Goal: Task Accomplishment & Management: Use online tool/utility

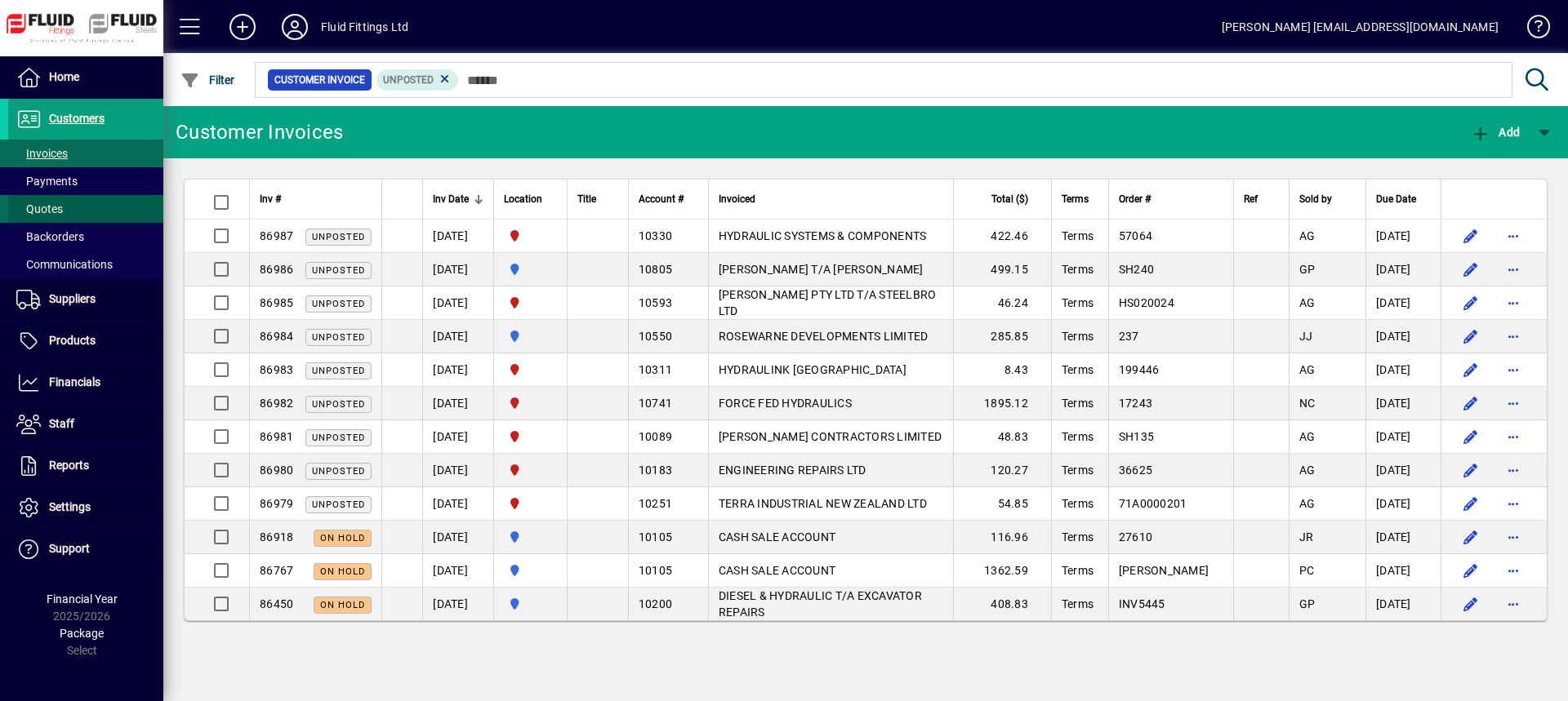
click at [67, 208] on span at bounding box center [85, 209] width 155 height 39
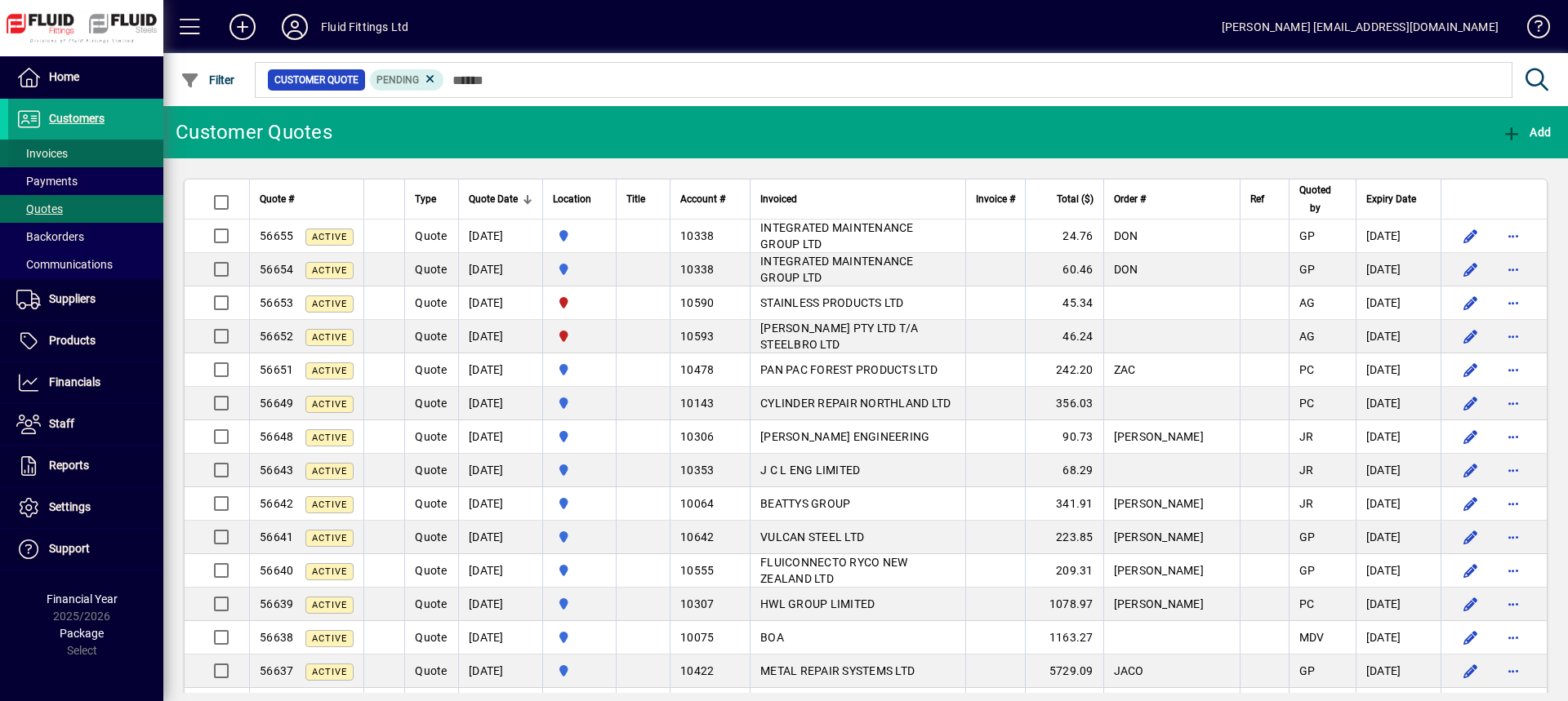
click at [74, 151] on span at bounding box center [85, 153] width 155 height 39
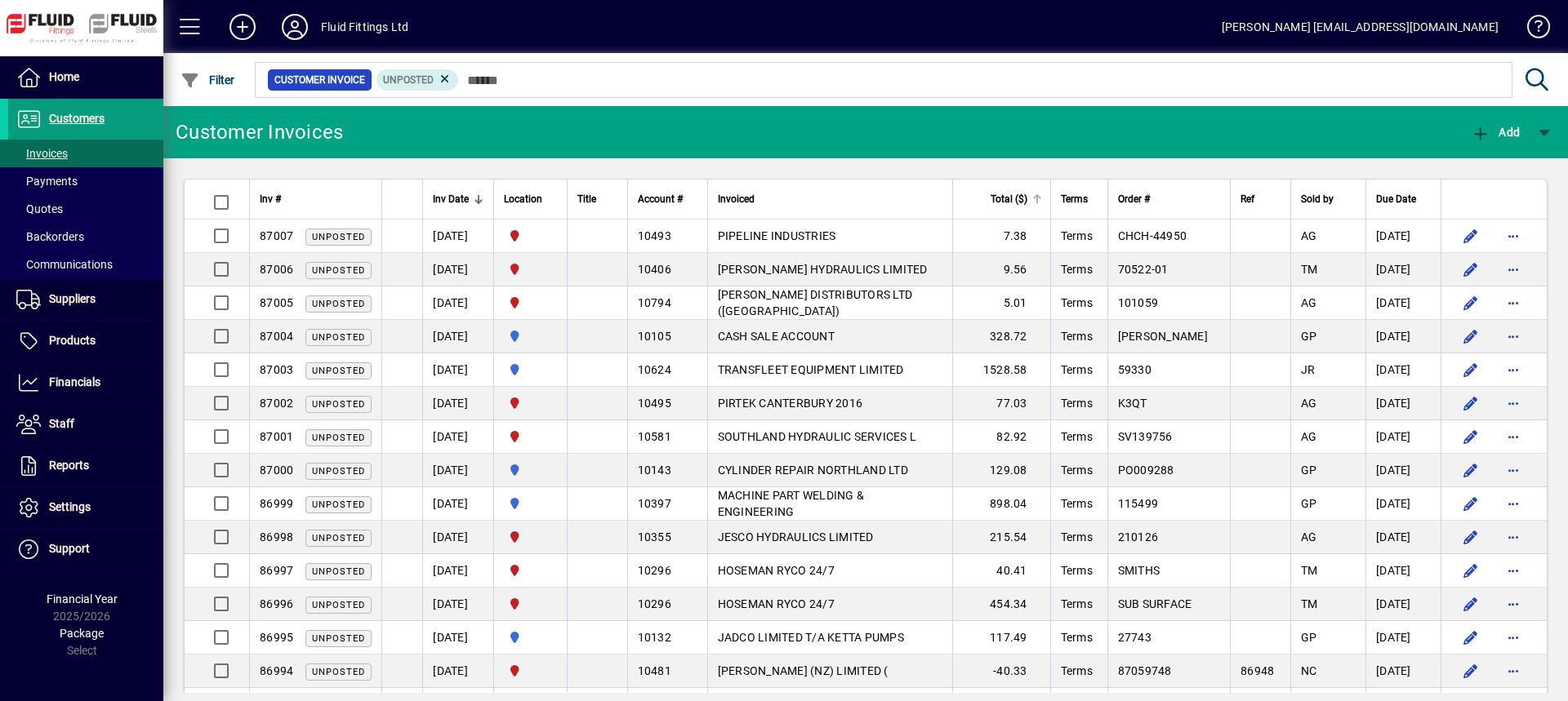
click at [1014, 209] on th "Total ($)" at bounding box center [1001, 199] width 98 height 40
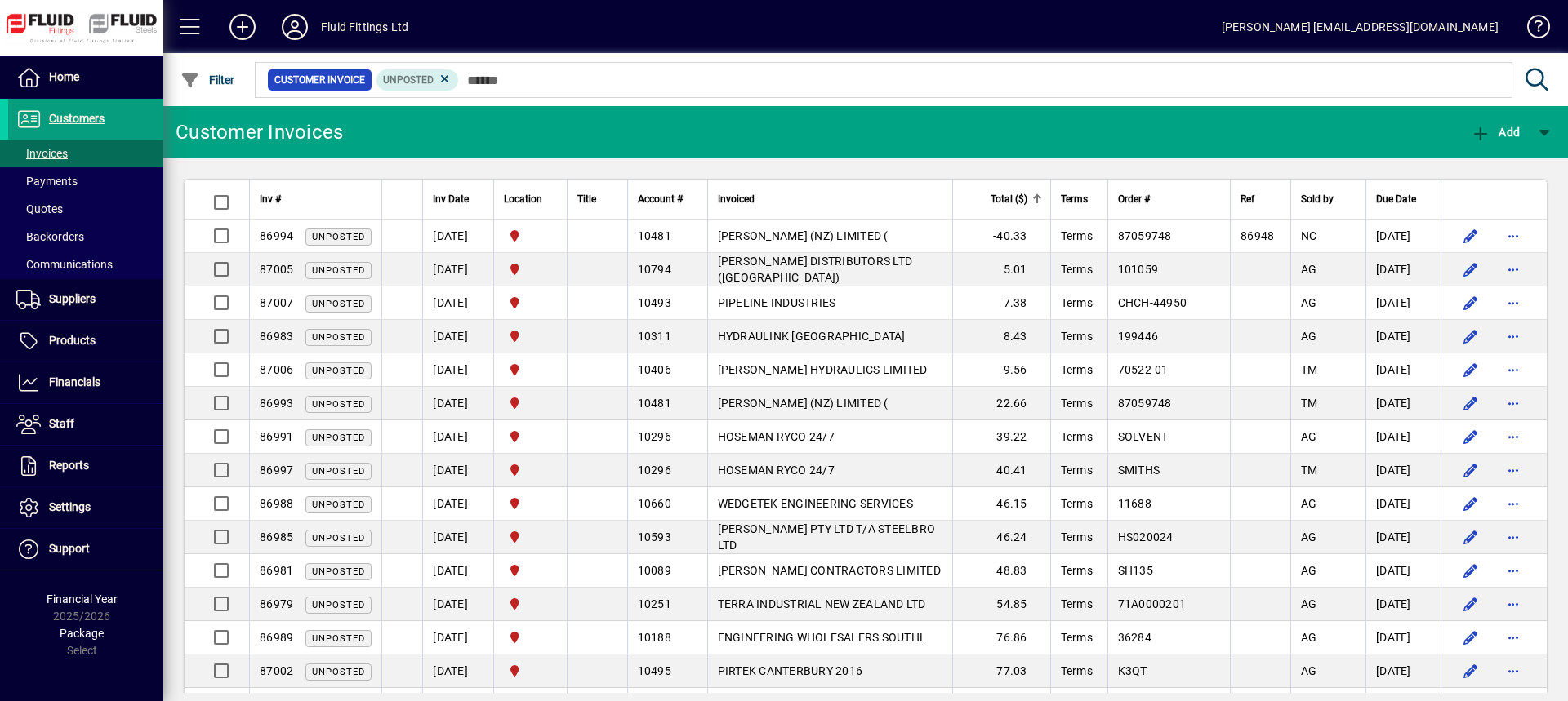
click at [1014, 209] on th "Total ($)" at bounding box center [1001, 199] width 98 height 40
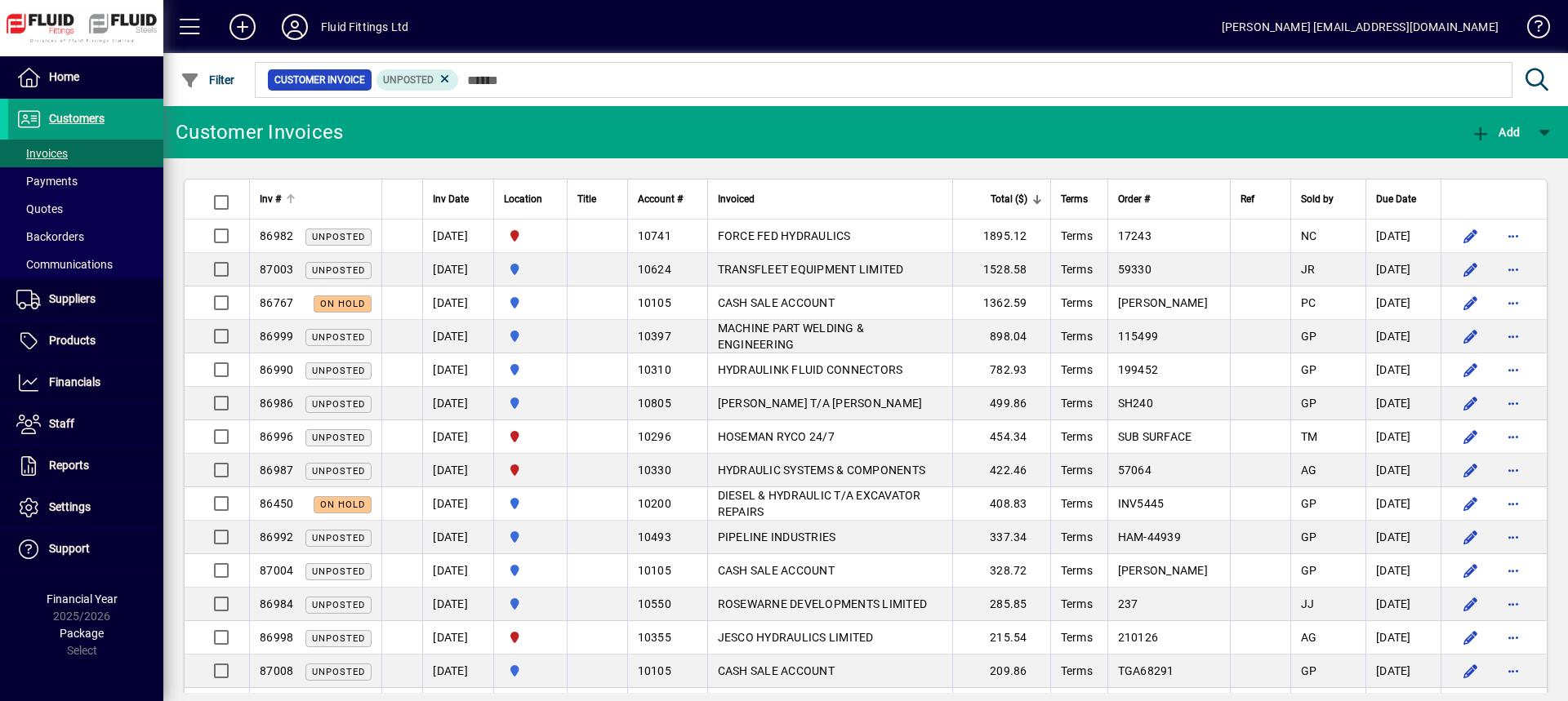
click at [289, 189] on th "Inv #" at bounding box center [315, 199] width 132 height 40
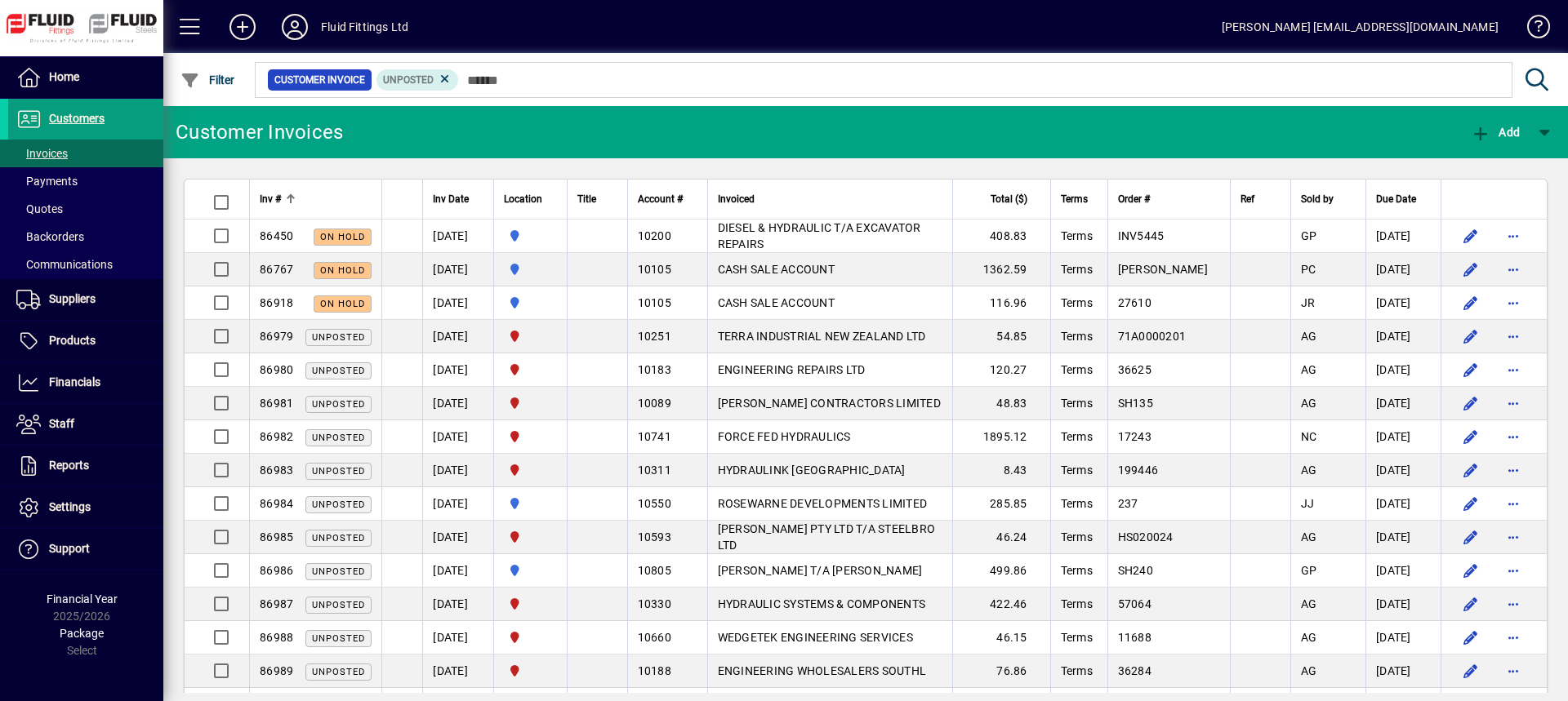
click at [289, 198] on div at bounding box center [290, 198] width 10 height 10
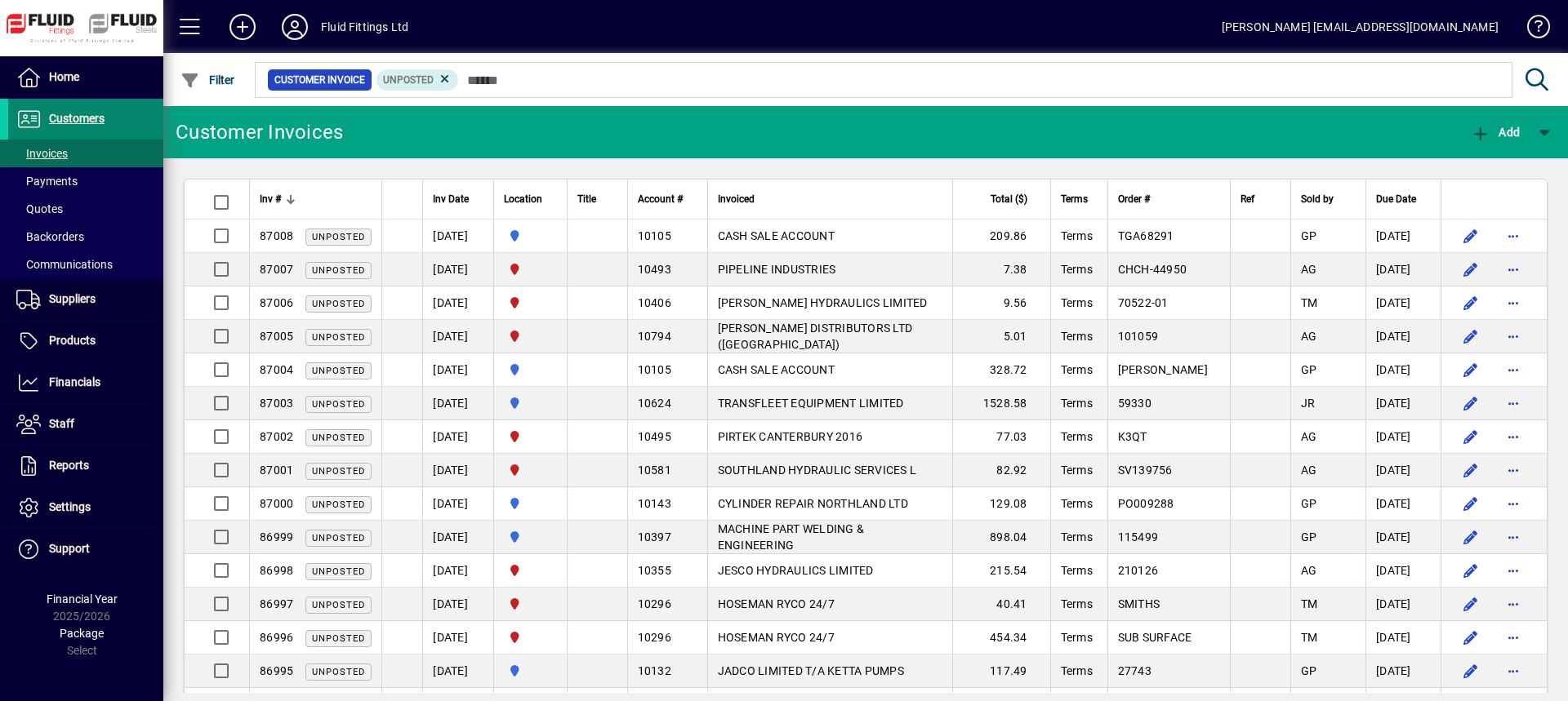
click at [121, 122] on span at bounding box center [85, 119] width 155 height 39
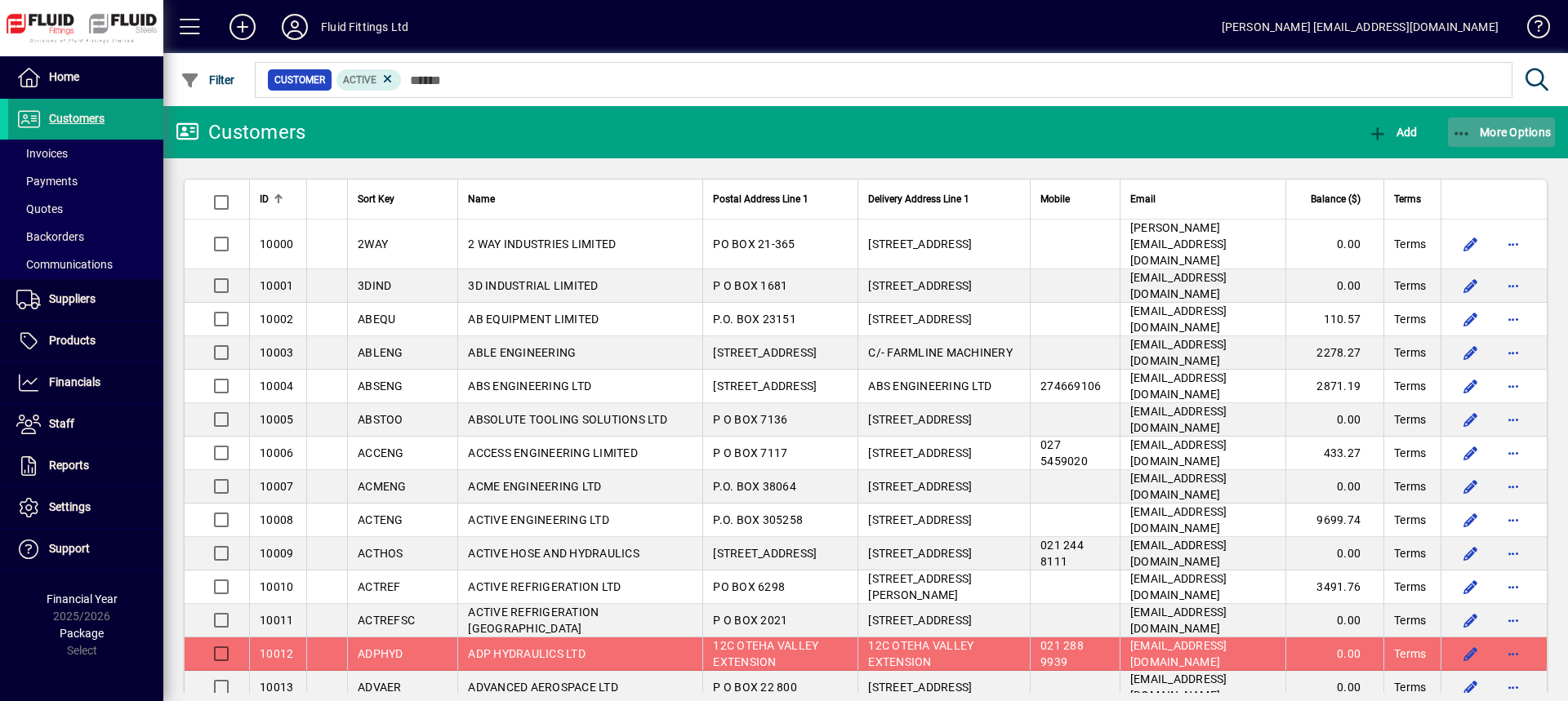
click at [1516, 124] on span "button" at bounding box center [1502, 132] width 108 height 39
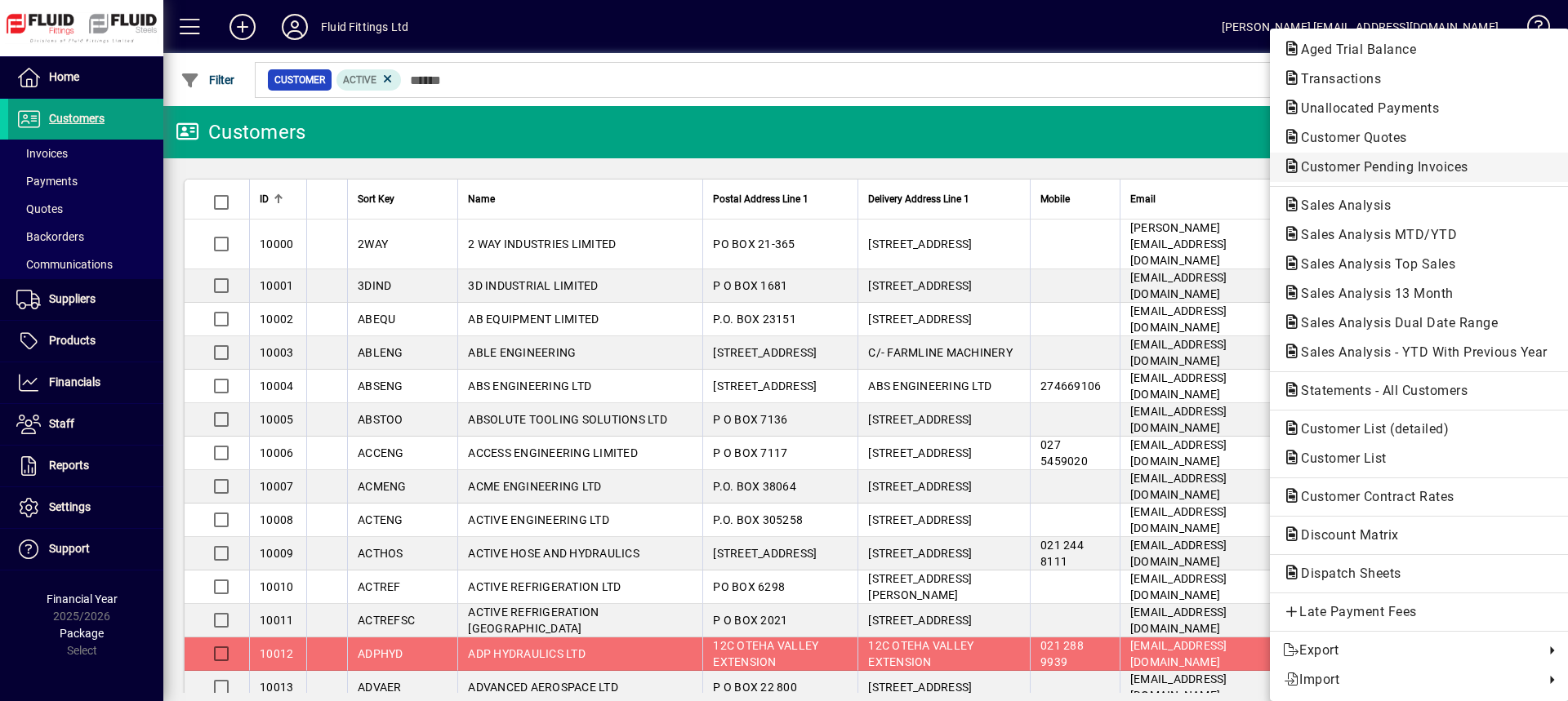
click at [1416, 168] on span "Customer Pending Invoices" at bounding box center [1379, 167] width 193 height 16
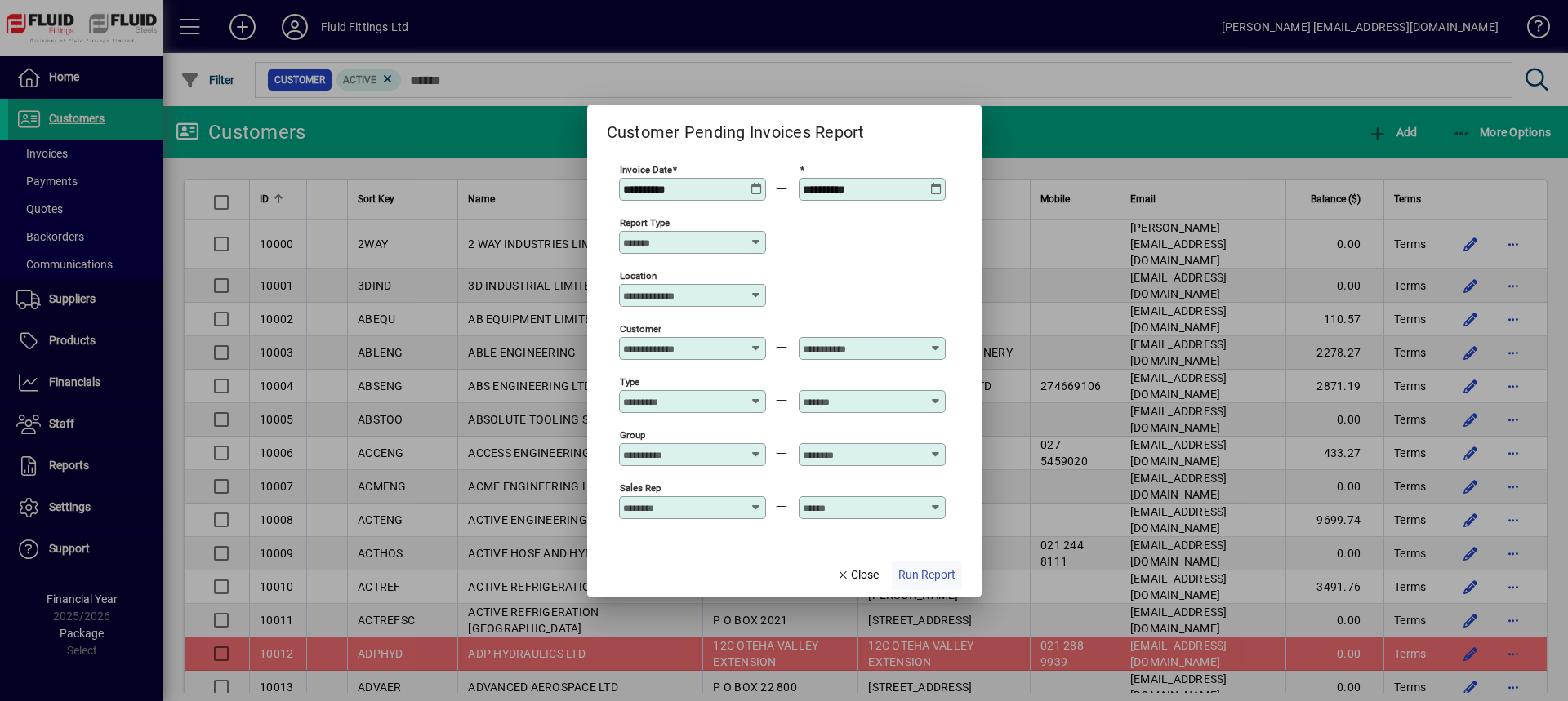
click at [947, 575] on span "Run Report" at bounding box center [926, 575] width 57 height 17
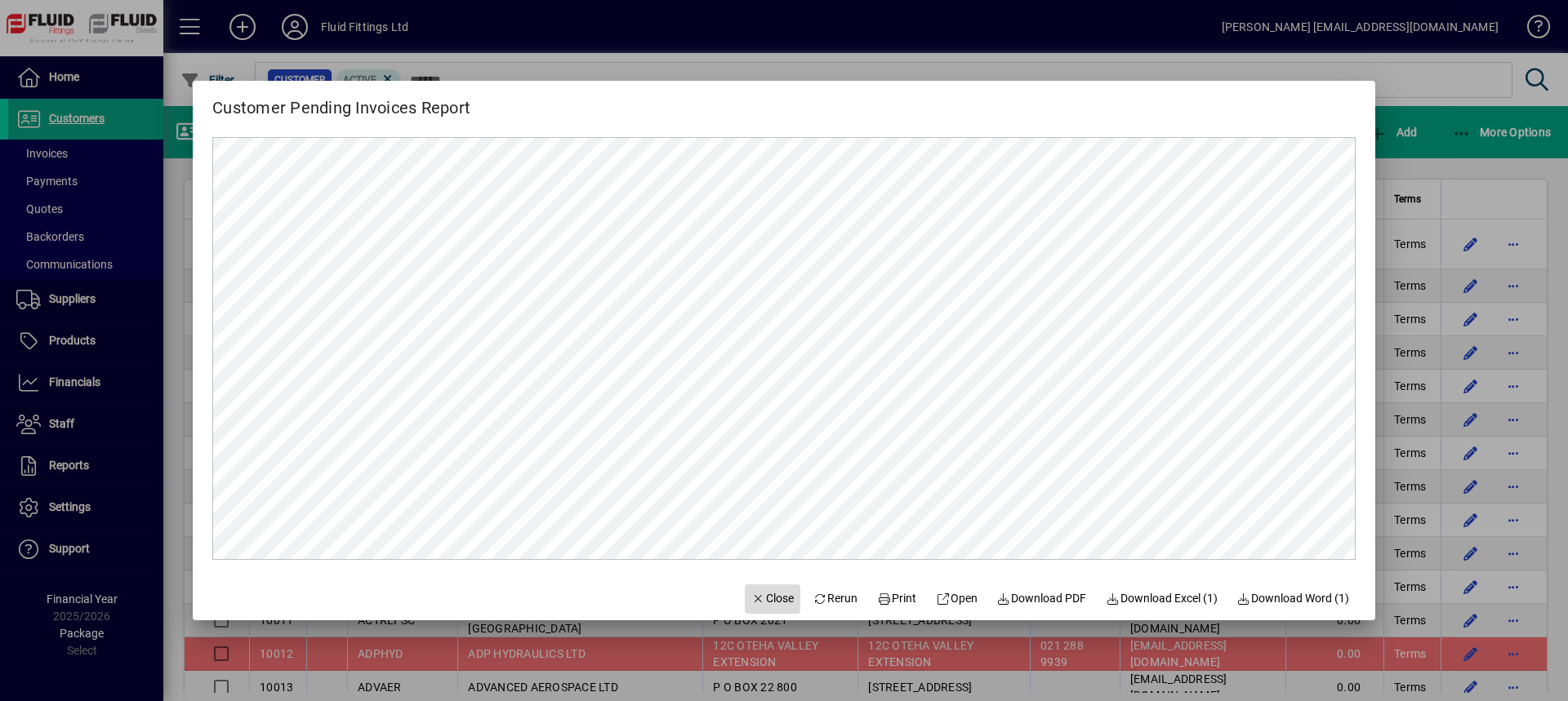
click at [764, 600] on span "Close" at bounding box center [772, 599] width 43 height 17
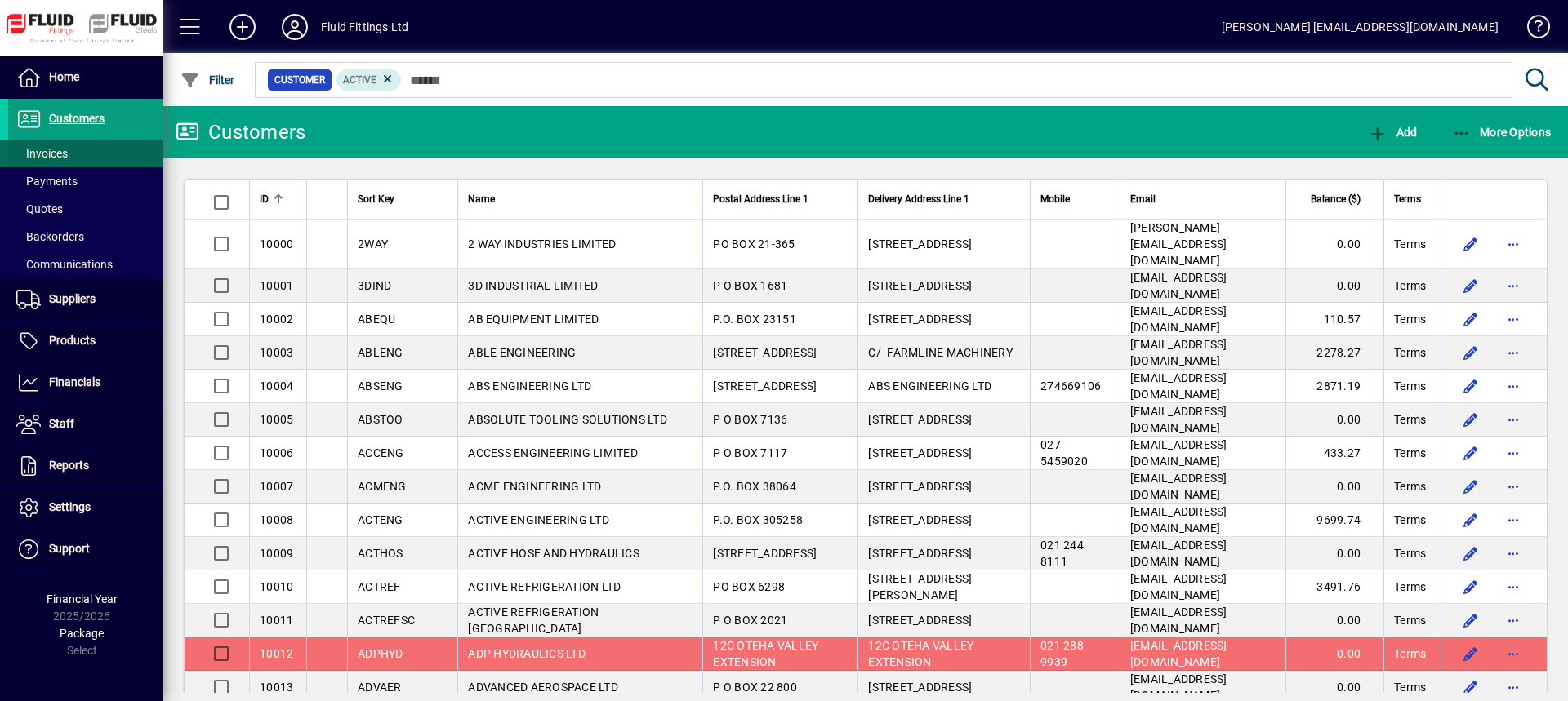
click at [34, 149] on span "Invoices" at bounding box center [42, 153] width 52 height 13
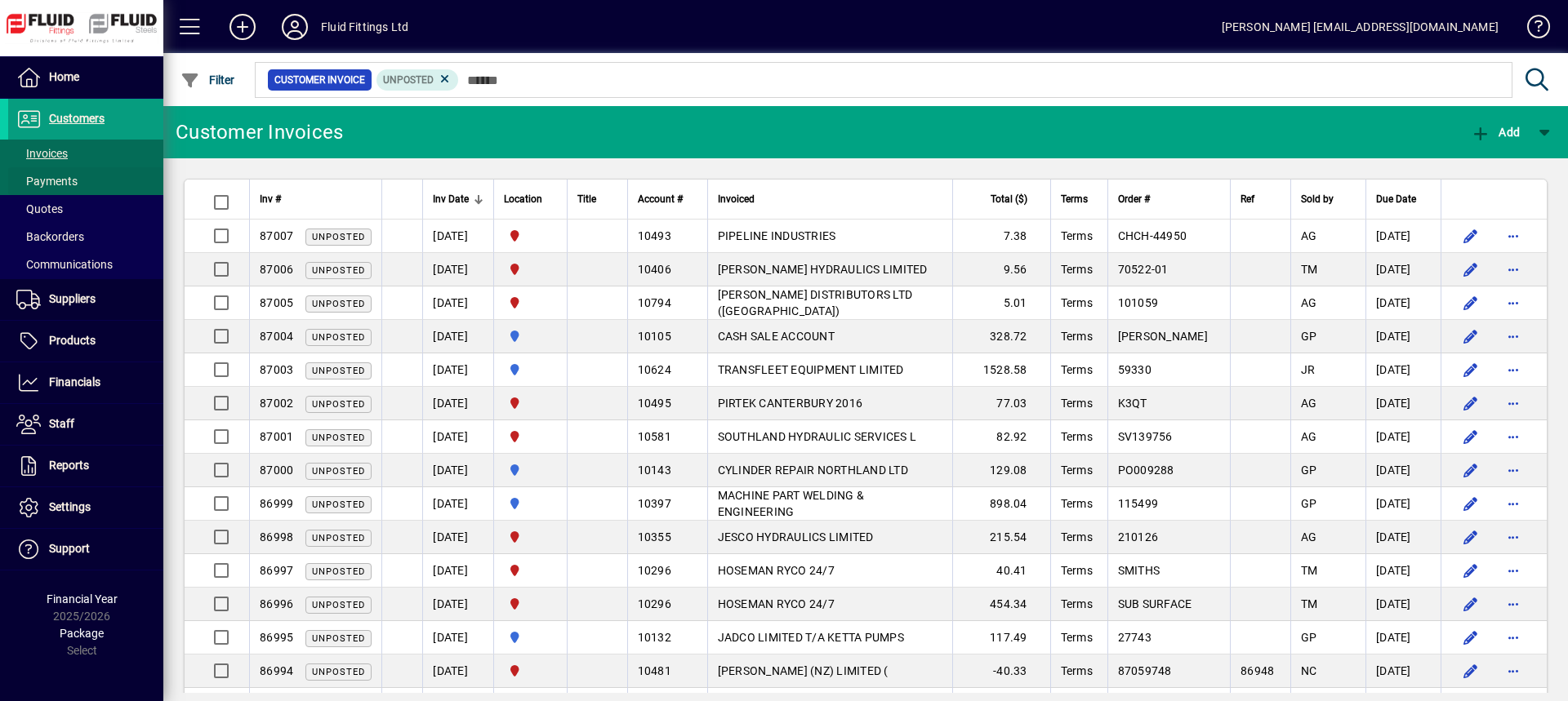
click at [123, 187] on span at bounding box center [85, 181] width 155 height 39
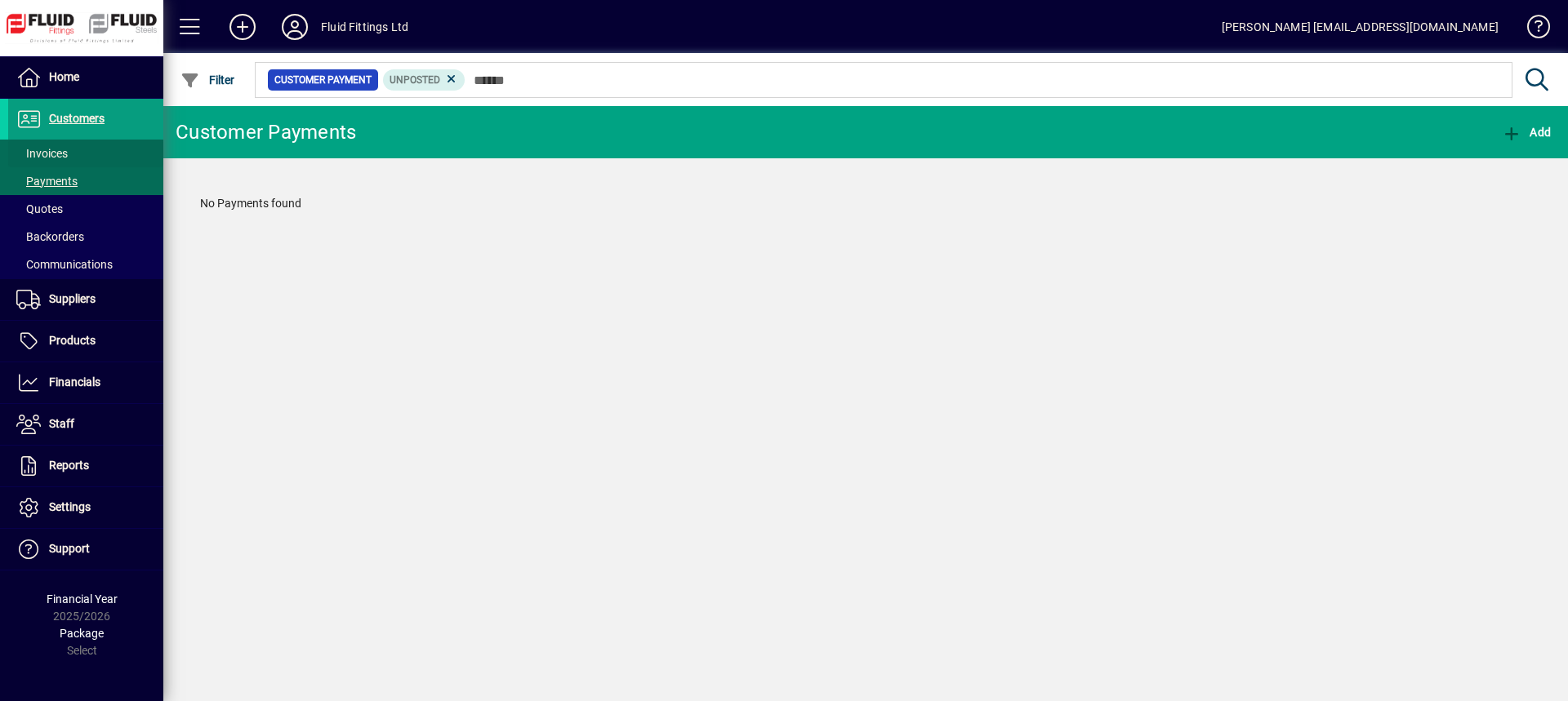
click at [129, 161] on span at bounding box center [85, 153] width 155 height 39
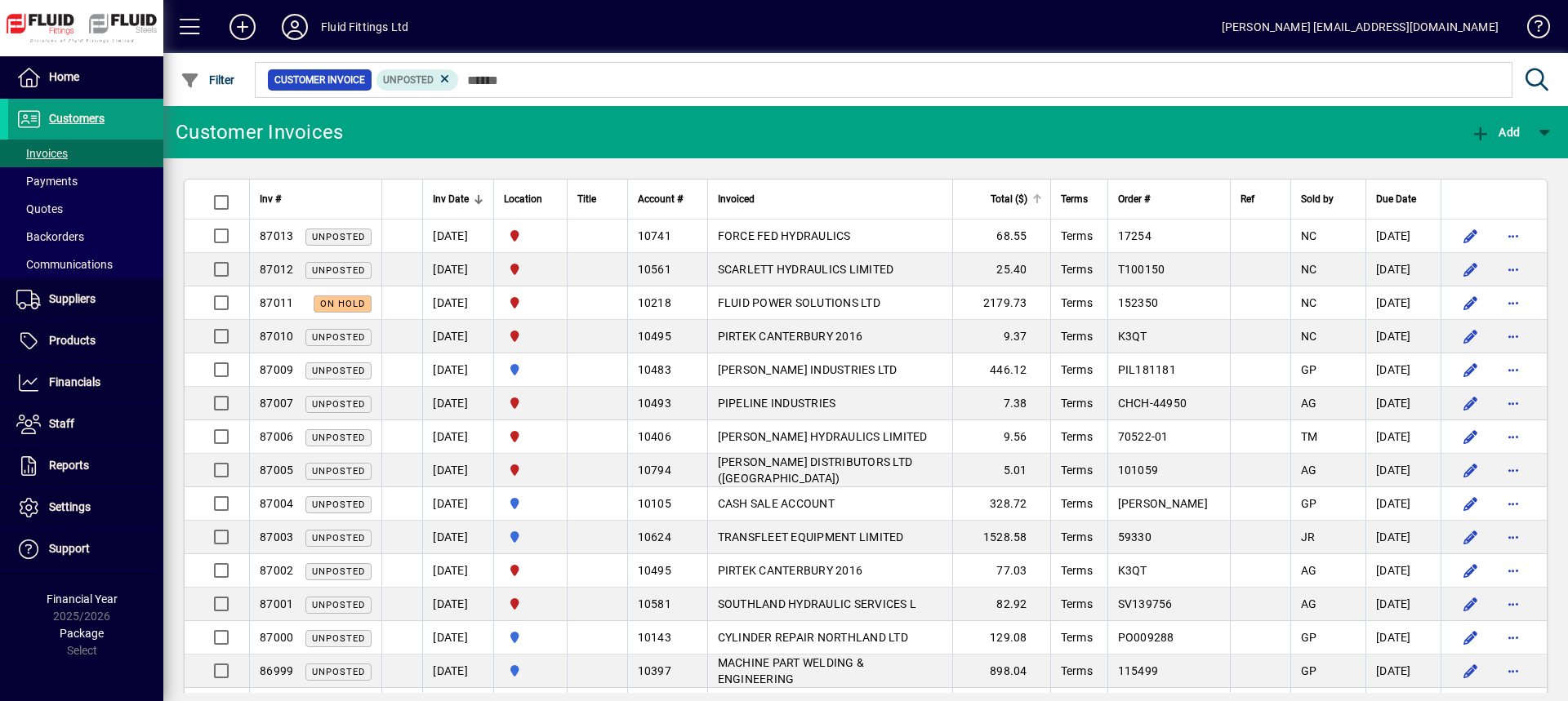
click at [1028, 198] on span "Total ($)" at bounding box center [1009, 199] width 37 height 18
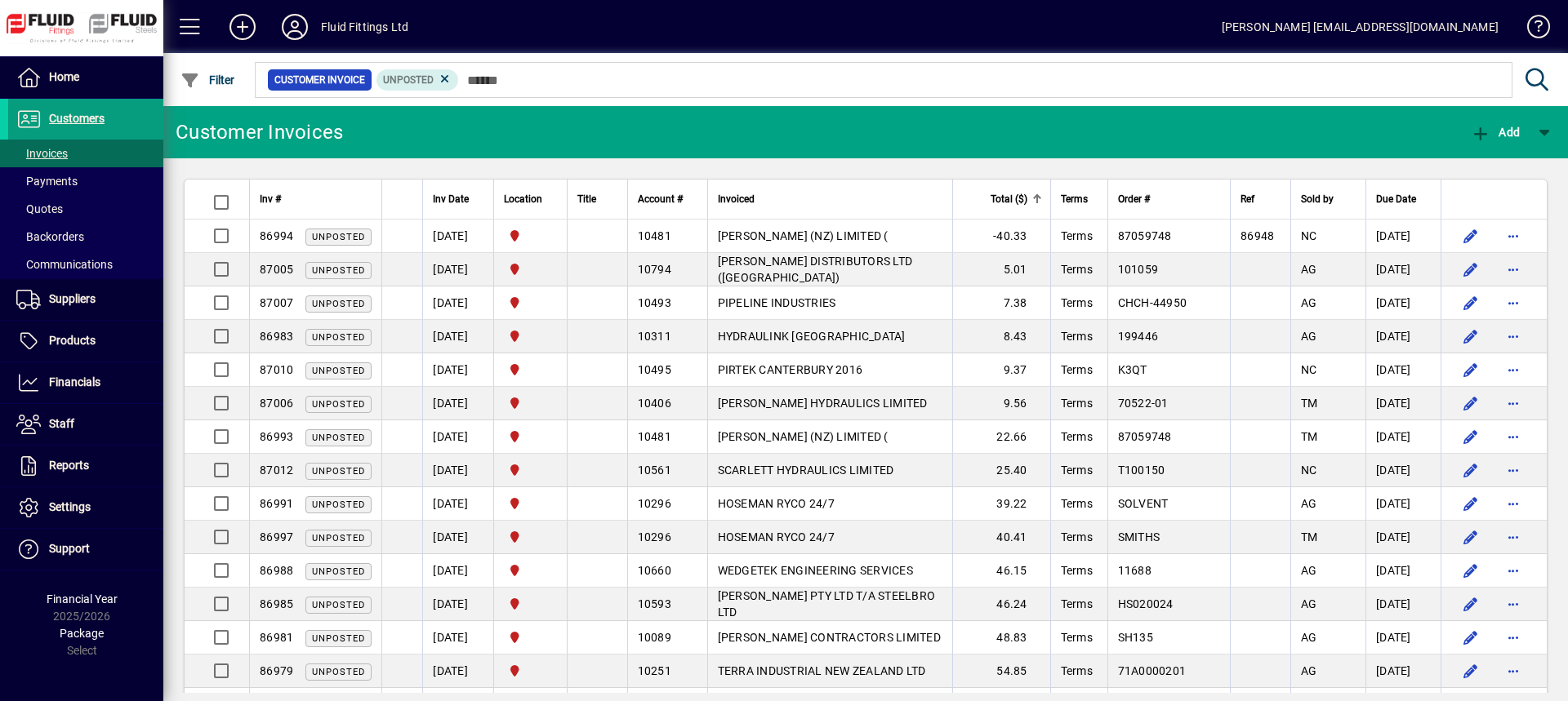
click at [1028, 198] on span "Total ($)" at bounding box center [1009, 199] width 37 height 18
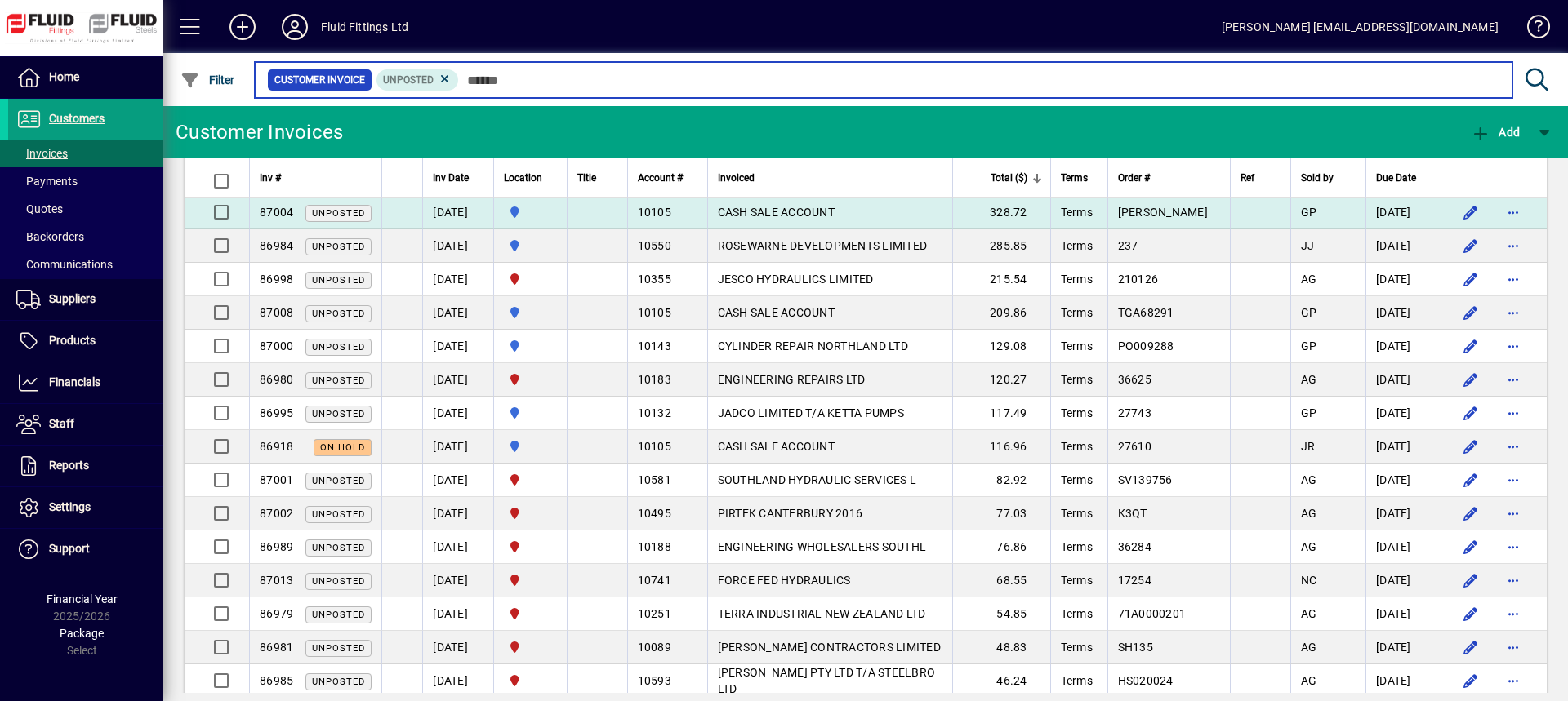
scroll to position [411, 0]
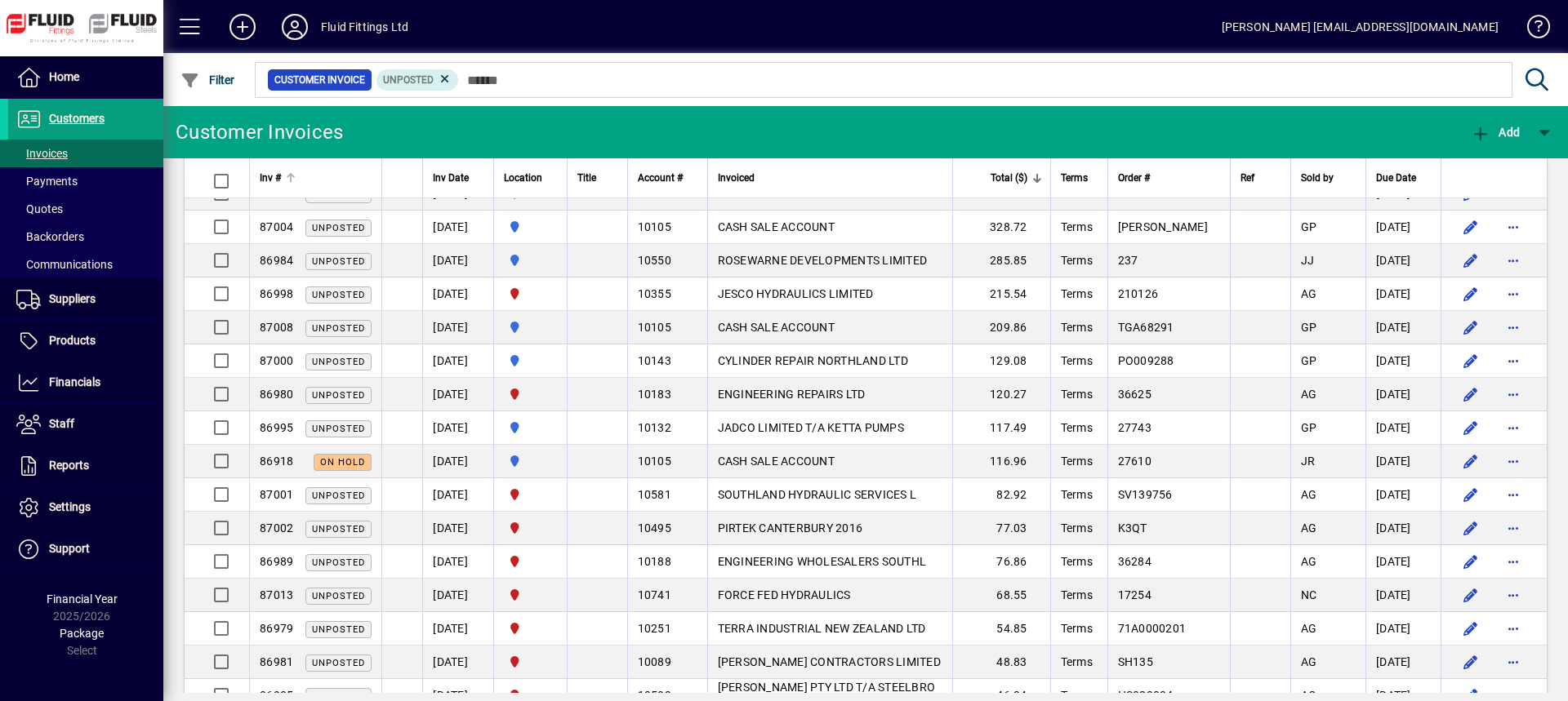
click at [281, 173] on span "Inv #" at bounding box center [270, 177] width 21 height 18
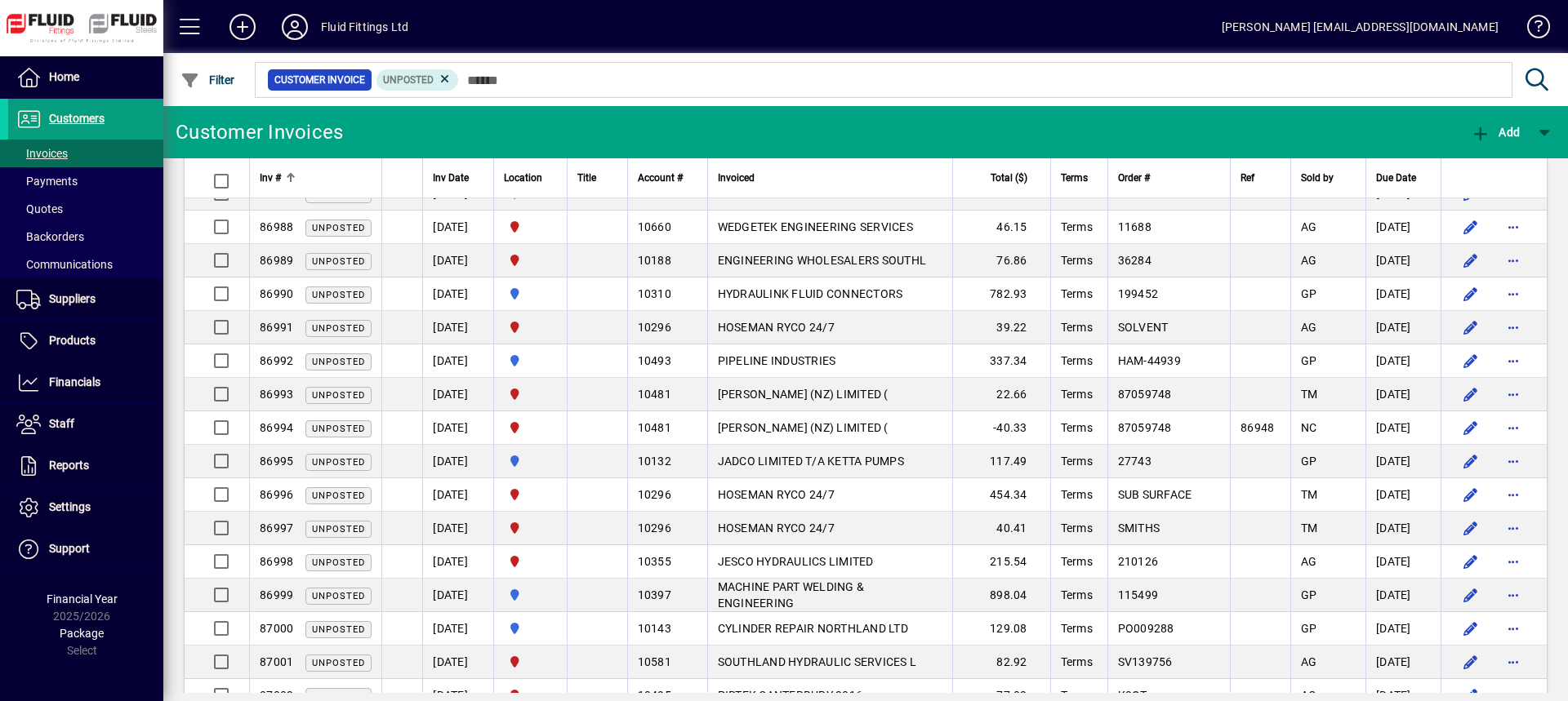
click at [281, 173] on span "Inv #" at bounding box center [270, 177] width 21 height 18
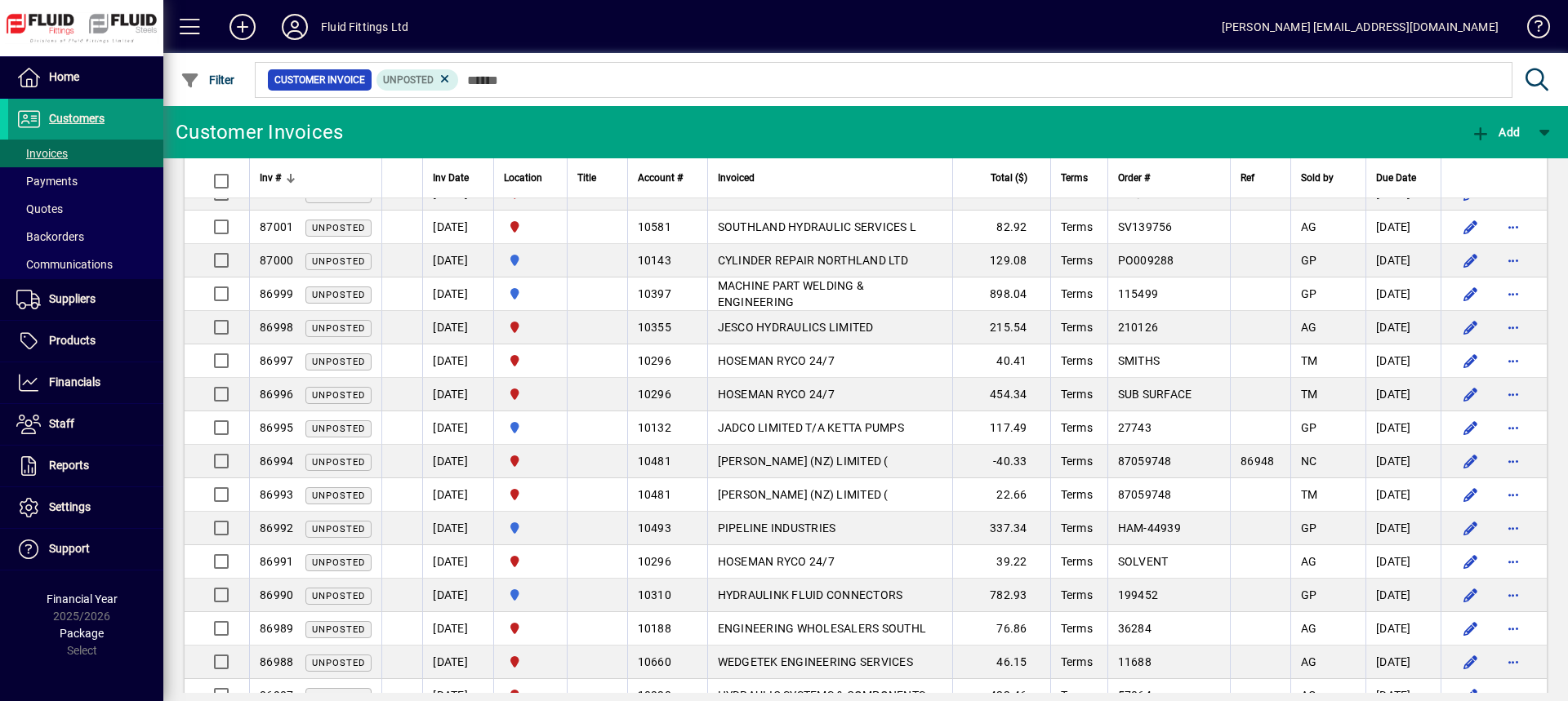
click at [105, 119] on span "Customers" at bounding box center [56, 119] width 96 height 19
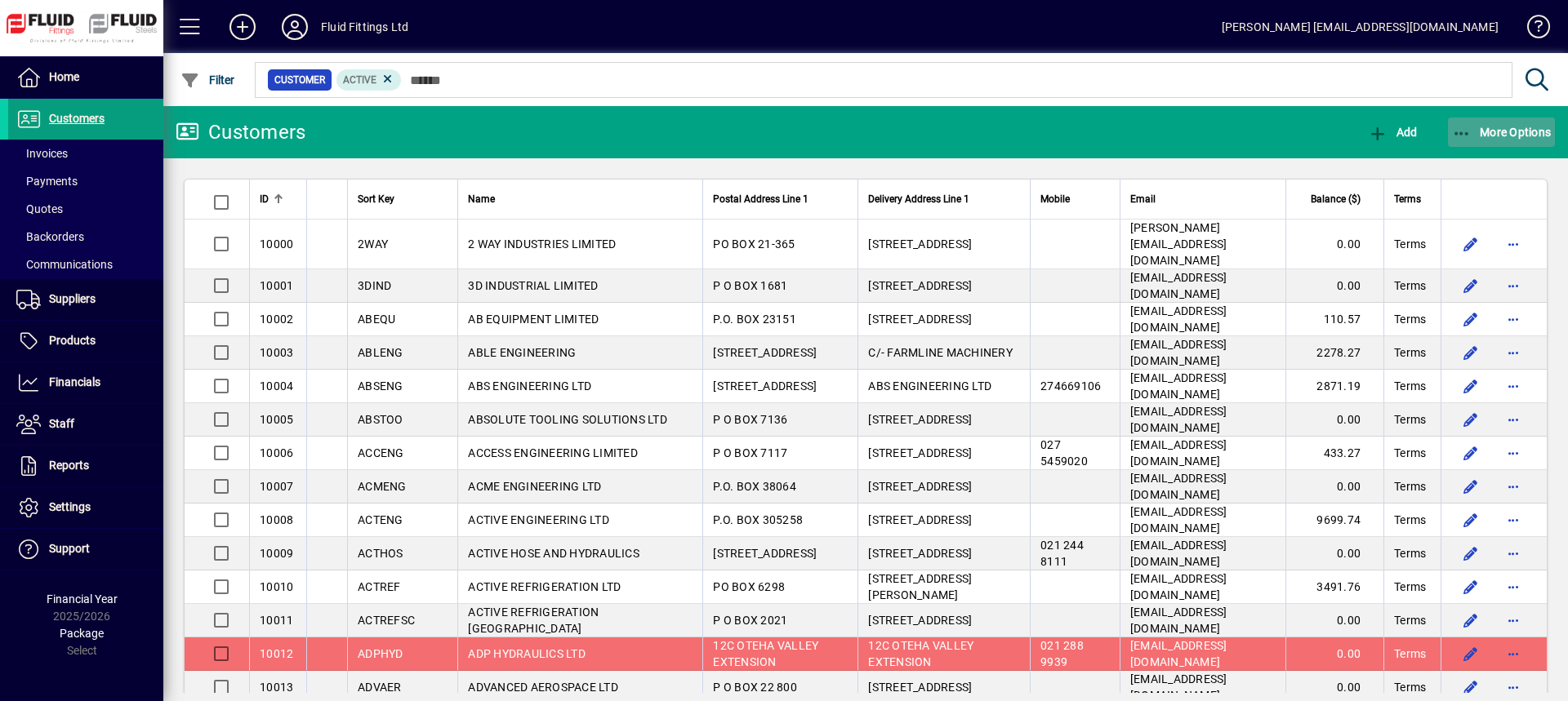
click at [1529, 128] on span "More Options" at bounding box center [1502, 132] width 100 height 13
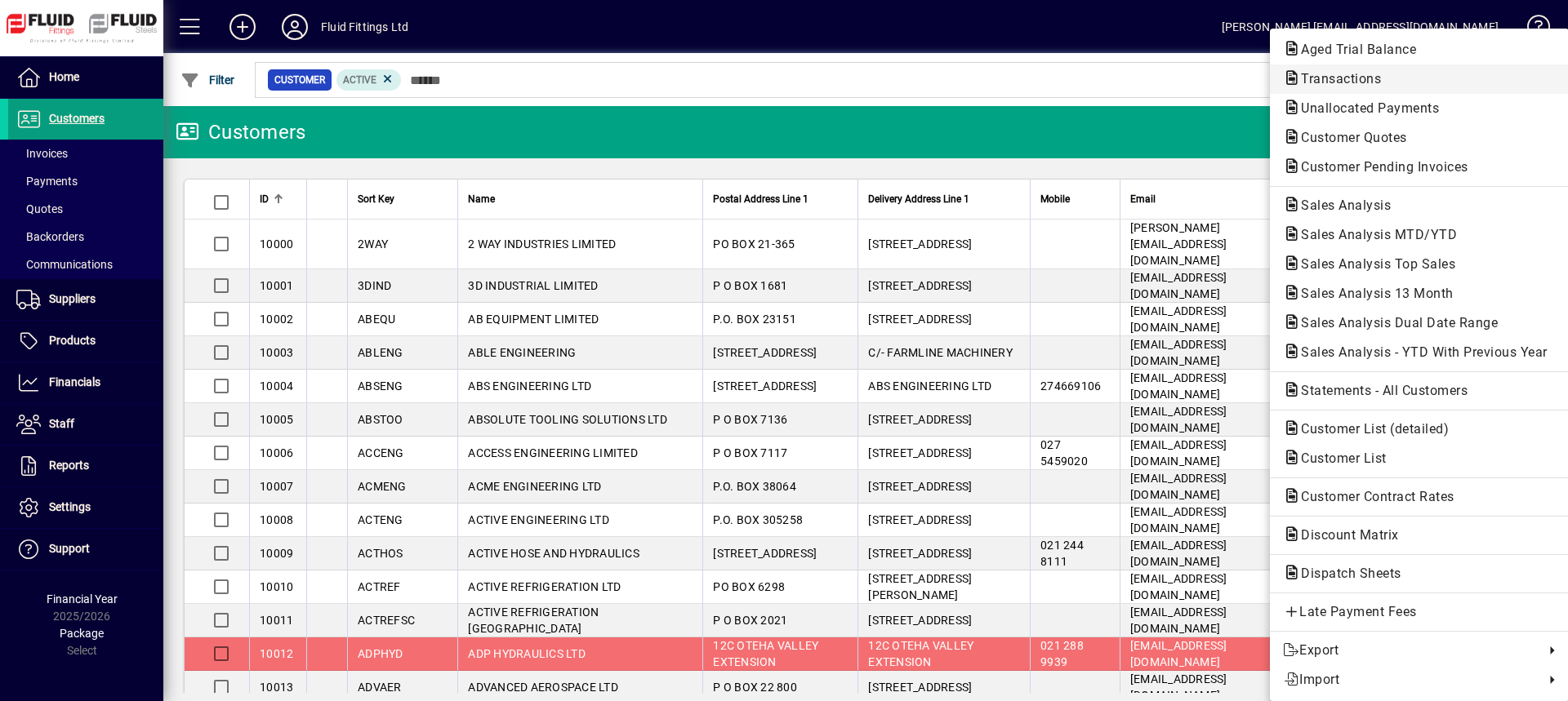
click at [1329, 80] on span "Transactions" at bounding box center [1335, 79] width 106 height 16
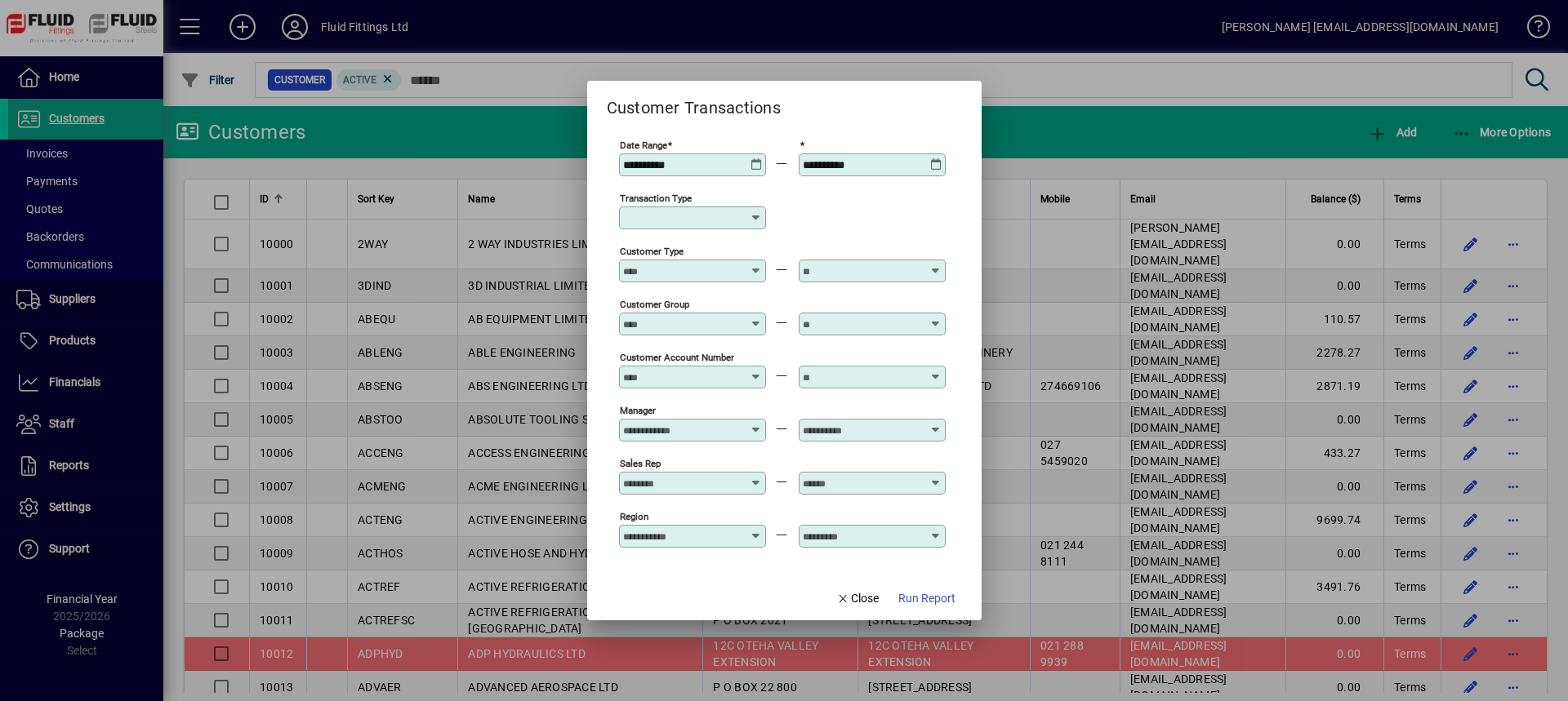
click at [756, 217] on icon at bounding box center [756, 218] width 13 height 13
click at [675, 309] on div "Customer Invoice" at bounding box center [690, 314] width 117 height 17
type input "**********"
click at [937, 607] on span "Run Report" at bounding box center [926, 599] width 57 height 17
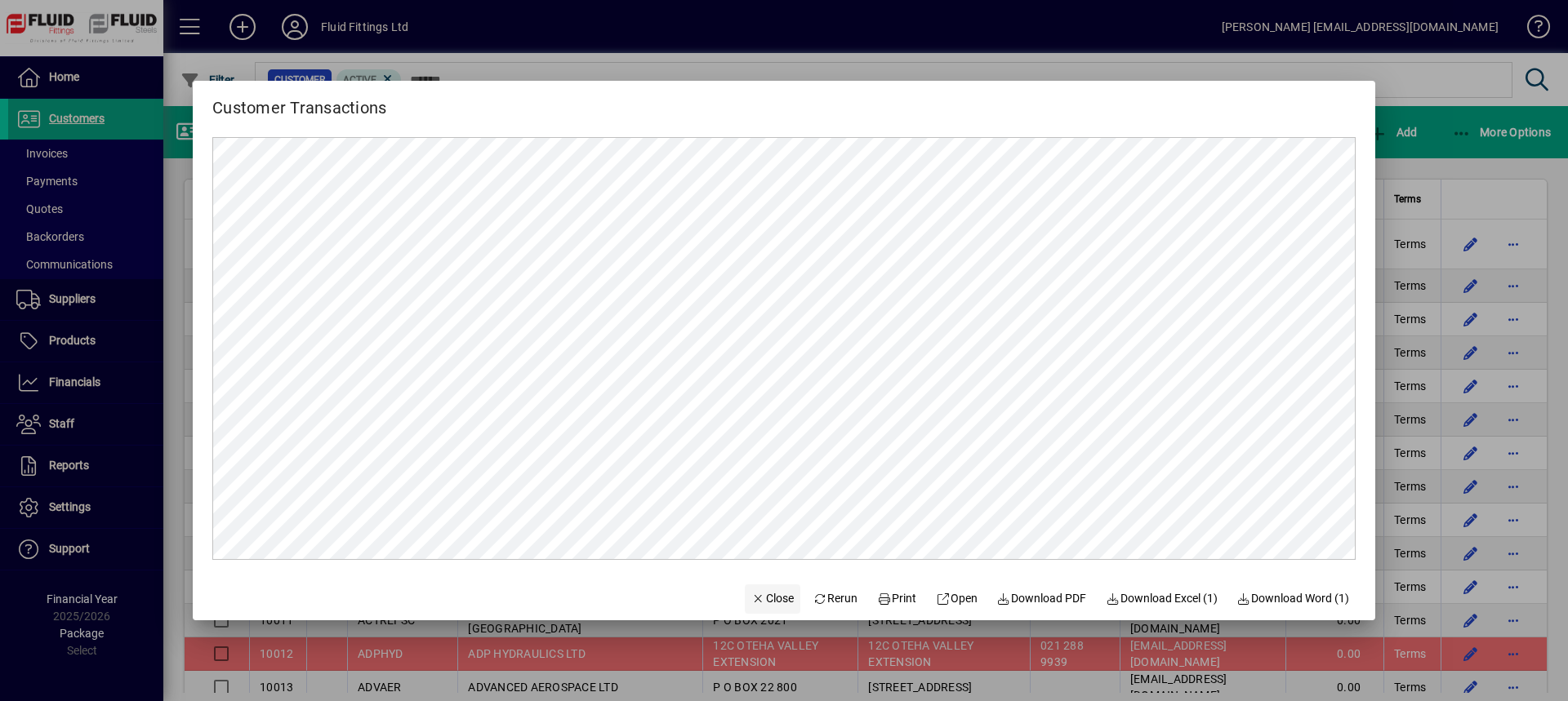
click at [769, 593] on span "Close" at bounding box center [772, 599] width 43 height 17
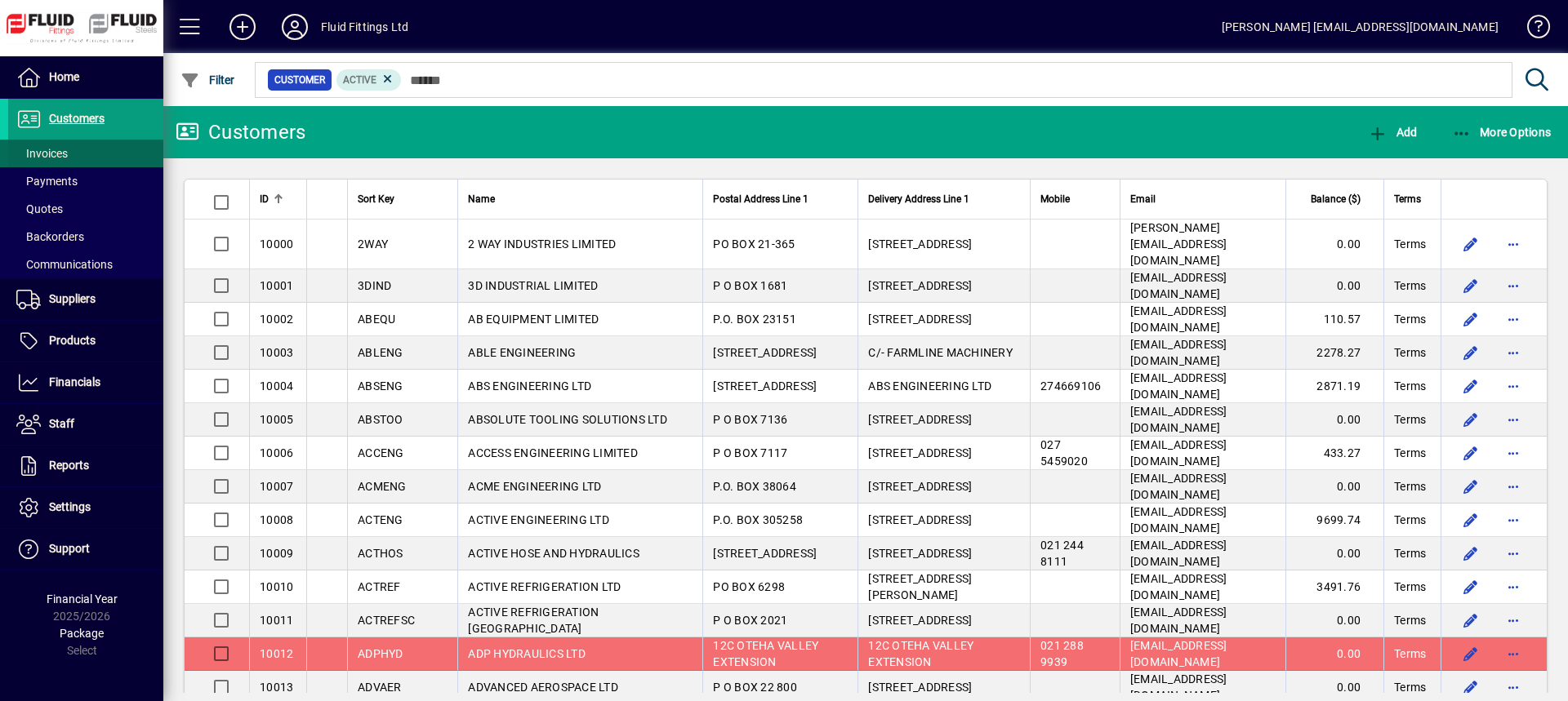
click at [68, 158] on span "Invoices" at bounding box center [42, 153] width 52 height 13
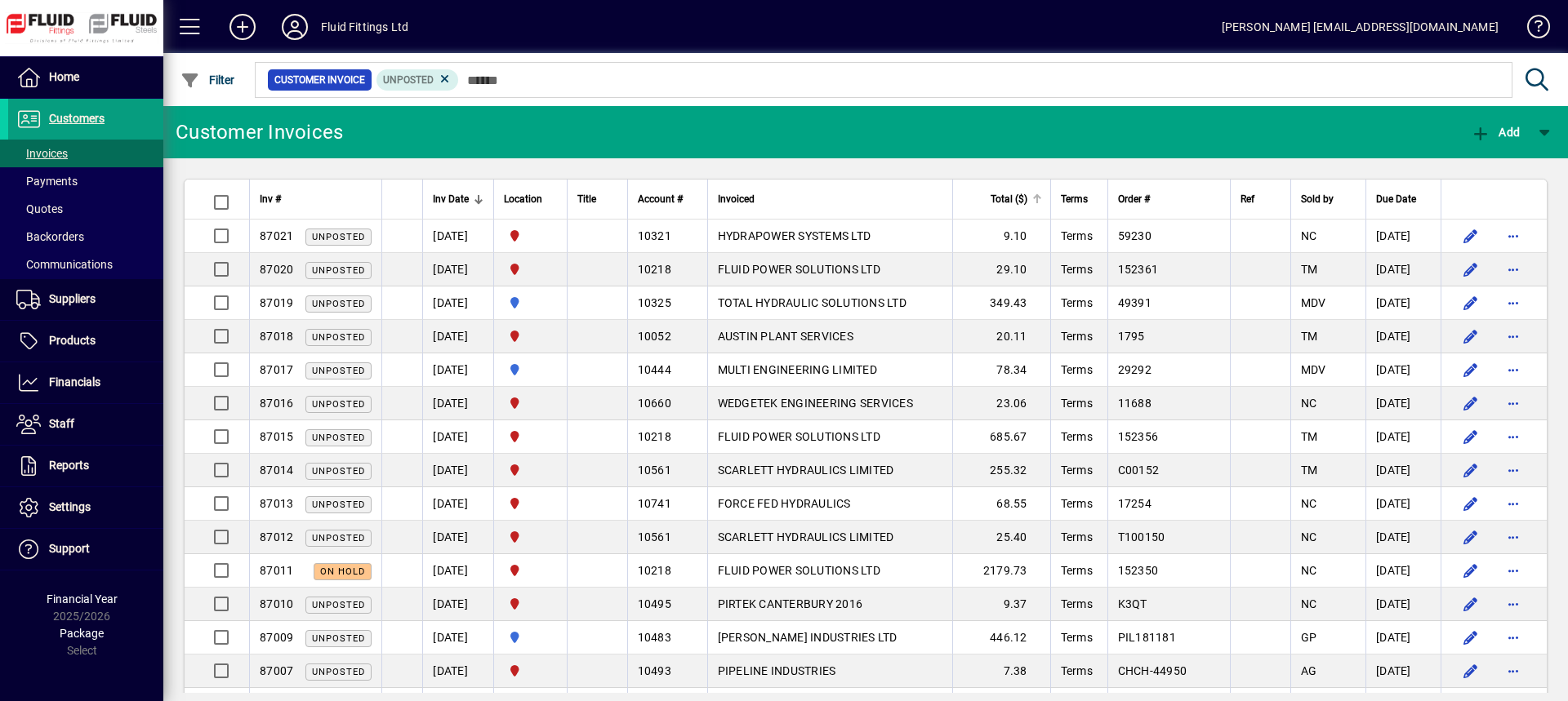
click at [986, 199] on div "Total ($)" at bounding box center [1002, 199] width 80 height 18
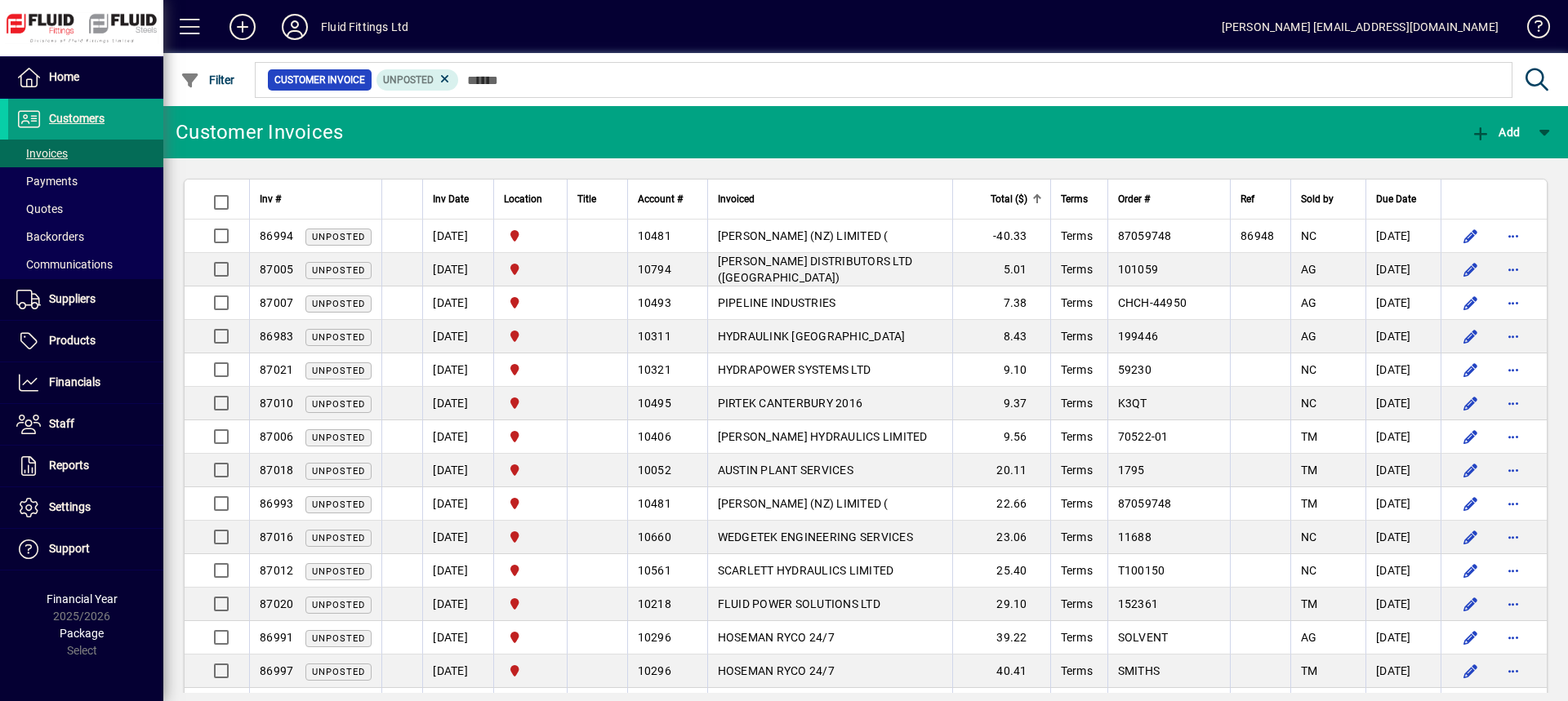
click at [986, 199] on div "Total ($)" at bounding box center [1002, 199] width 80 height 18
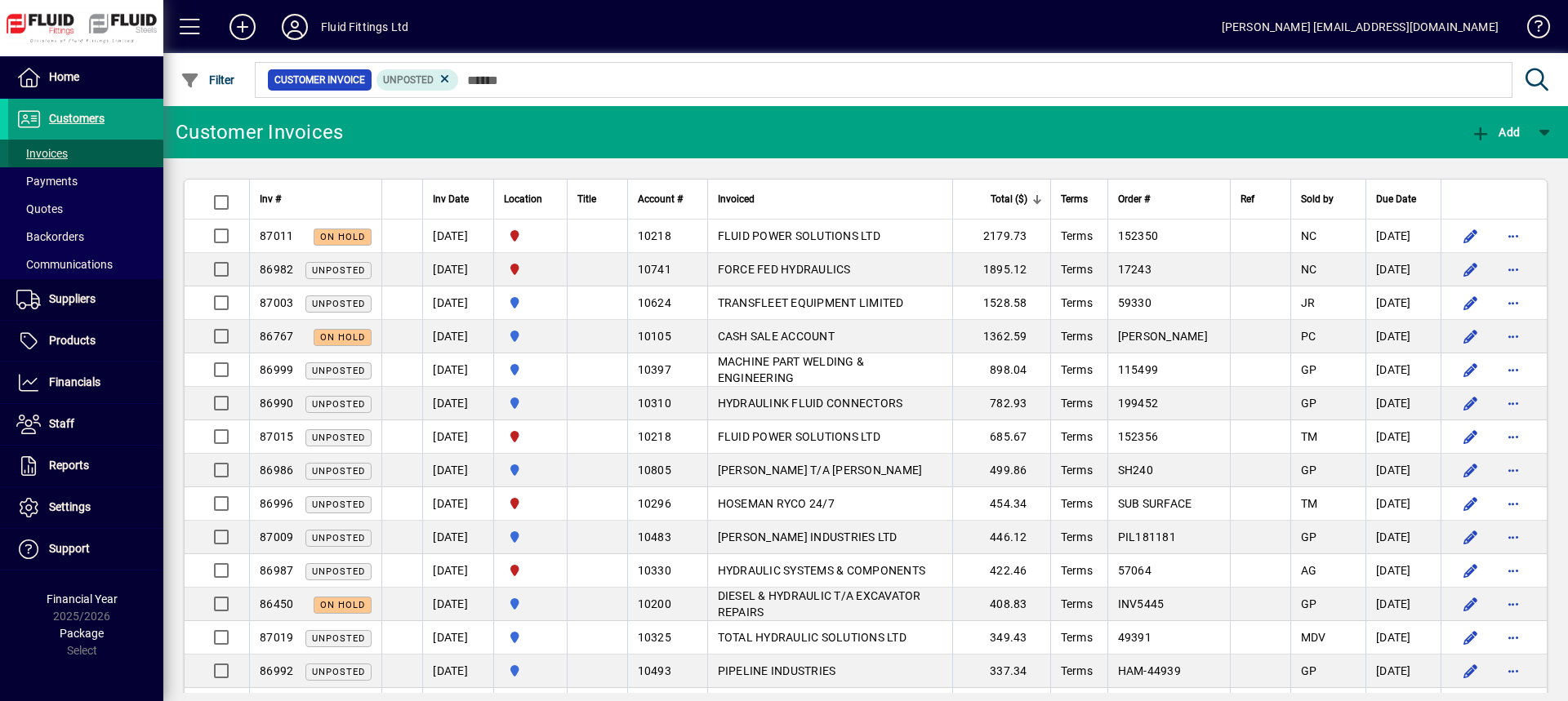
click at [41, 145] on span "Invoices" at bounding box center [38, 154] width 59 height 17
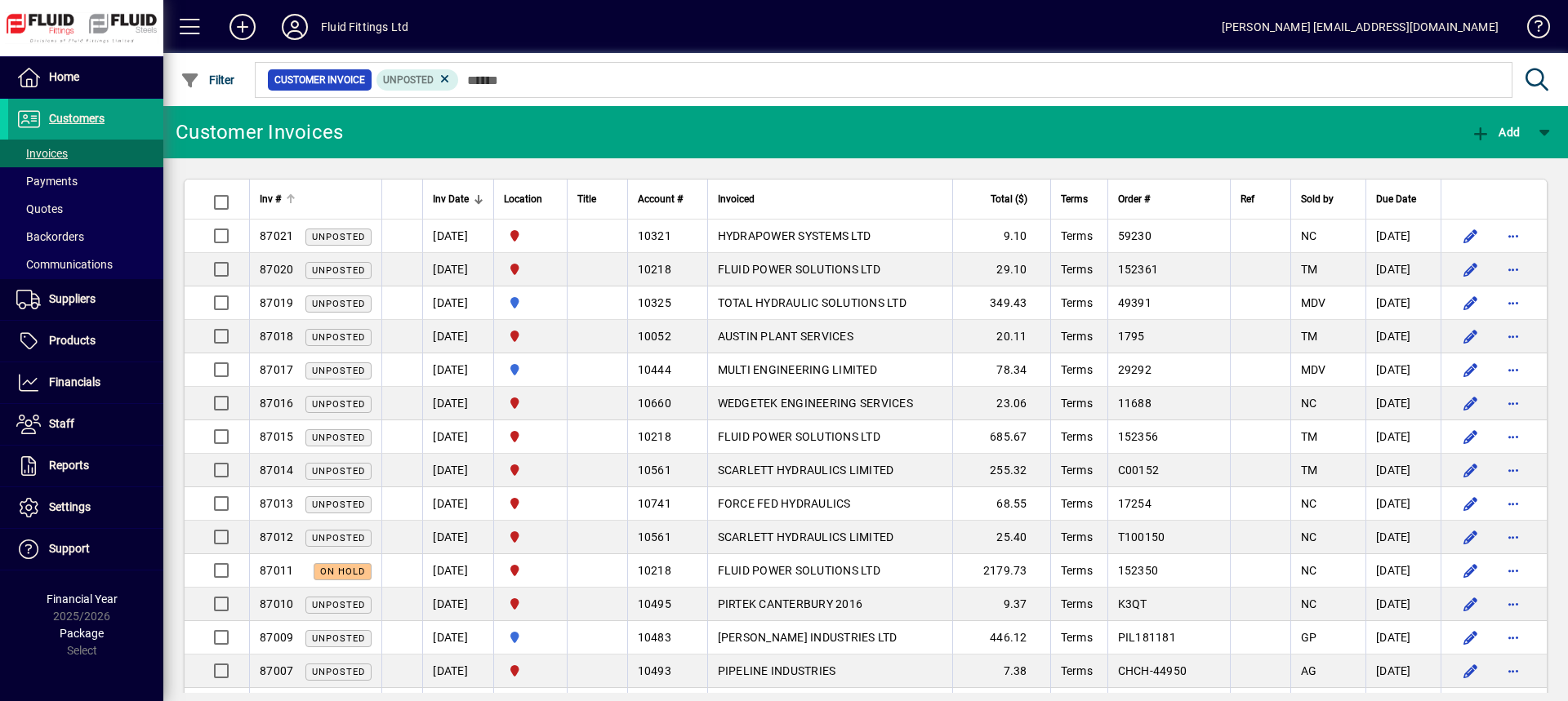
click at [295, 200] on div at bounding box center [290, 198] width 10 height 10
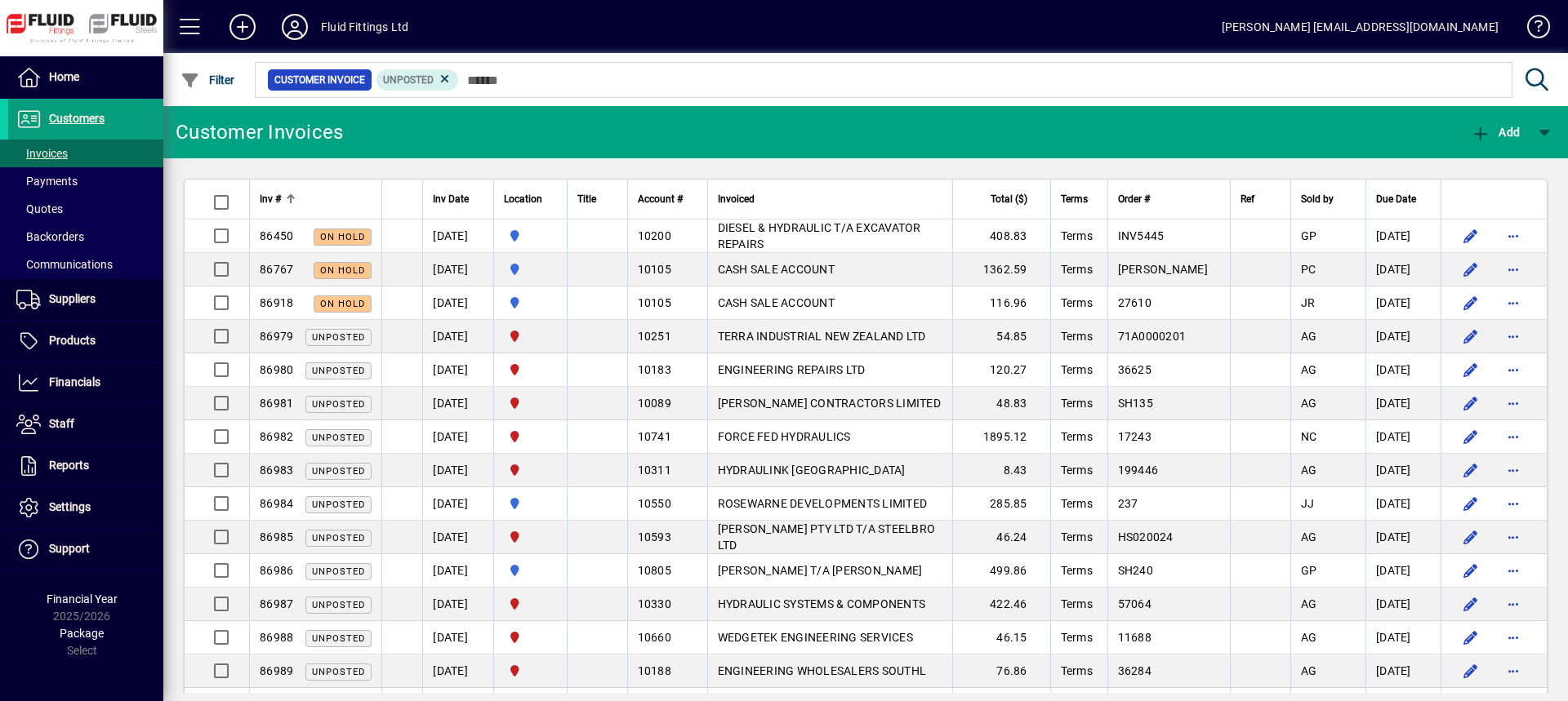
click at [295, 200] on div at bounding box center [290, 198] width 10 height 10
